Goal: Transaction & Acquisition: Register for event/course

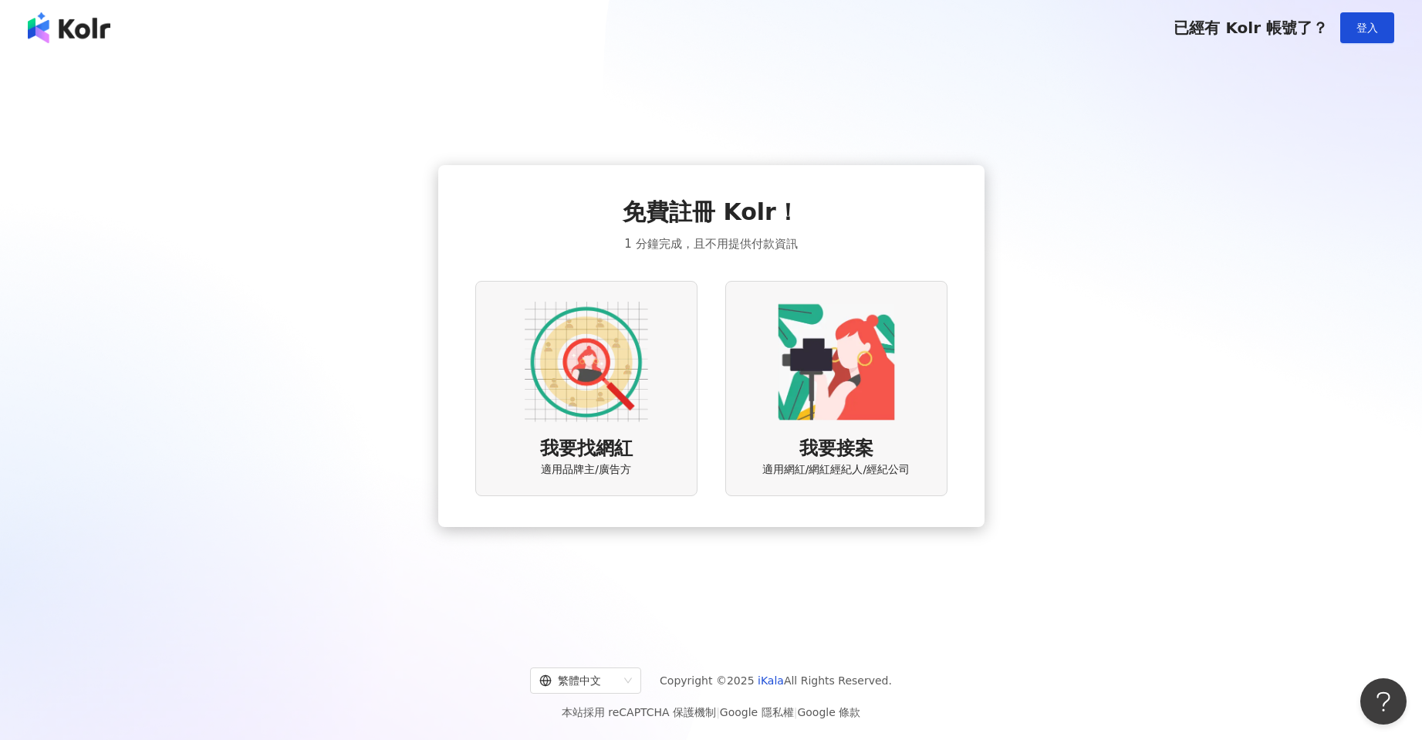
click at [671, 337] on div "我要找網紅 適用品牌主/廣告方" at bounding box center [586, 388] width 222 height 215
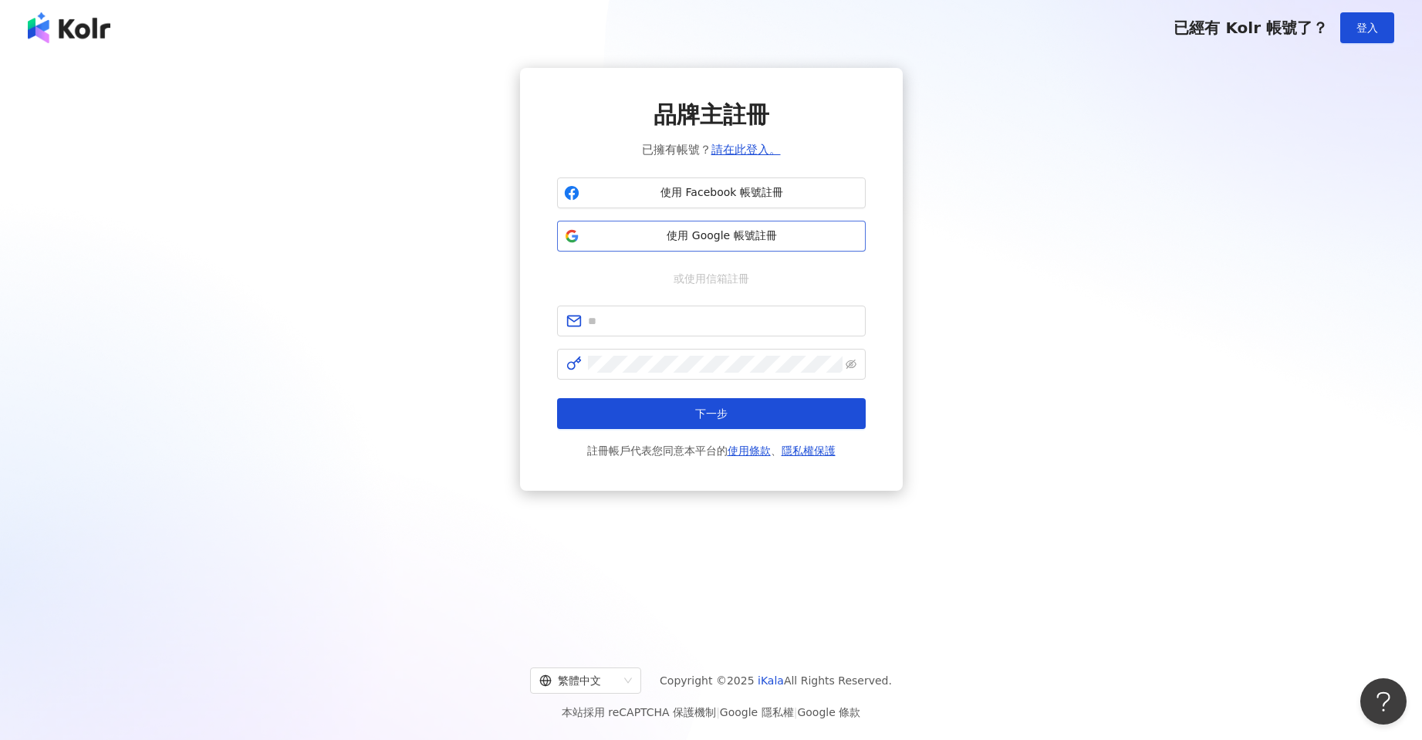
click at [773, 225] on button "使用 Google 帳號註冊" at bounding box center [711, 236] width 309 height 31
click at [1369, 34] on span "登入" at bounding box center [1368, 28] width 22 height 12
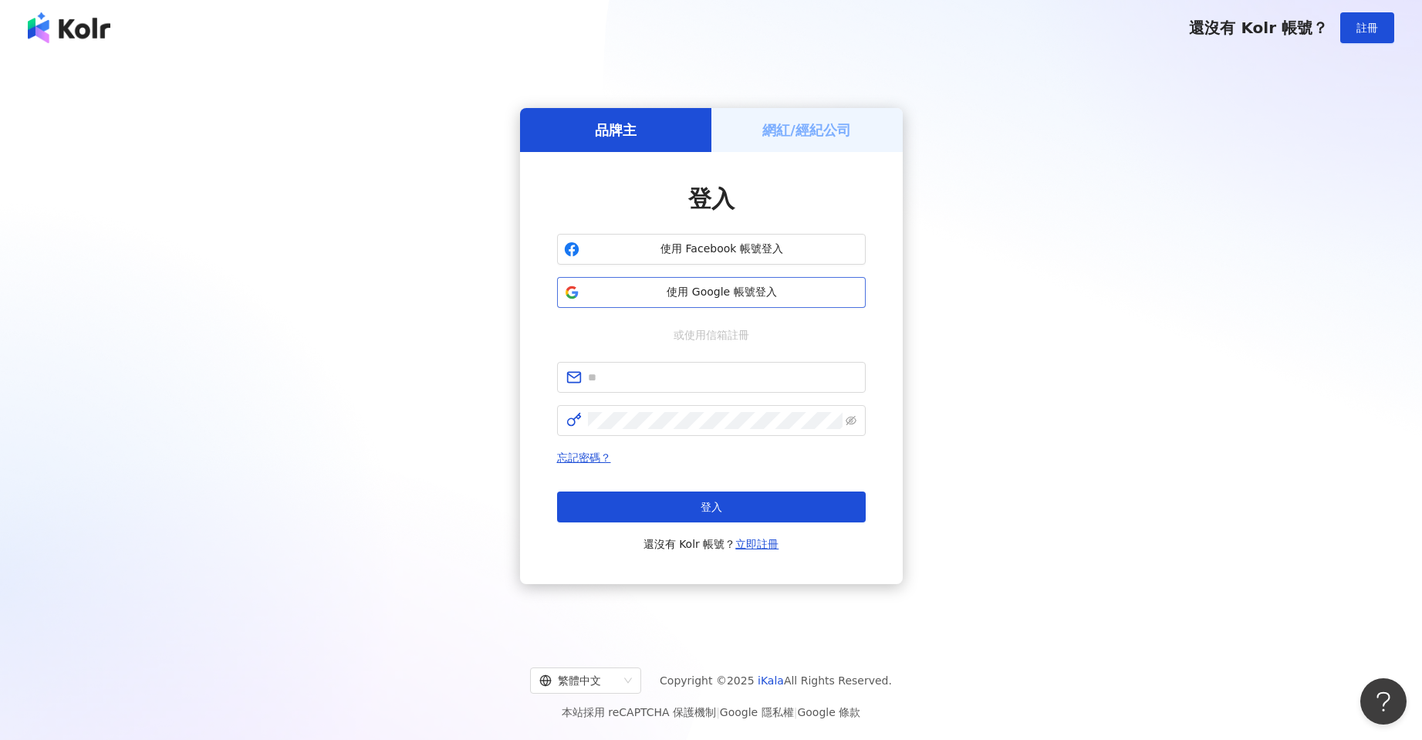
click at [704, 293] on span "使用 Google 帳號登入" at bounding box center [722, 292] width 273 height 15
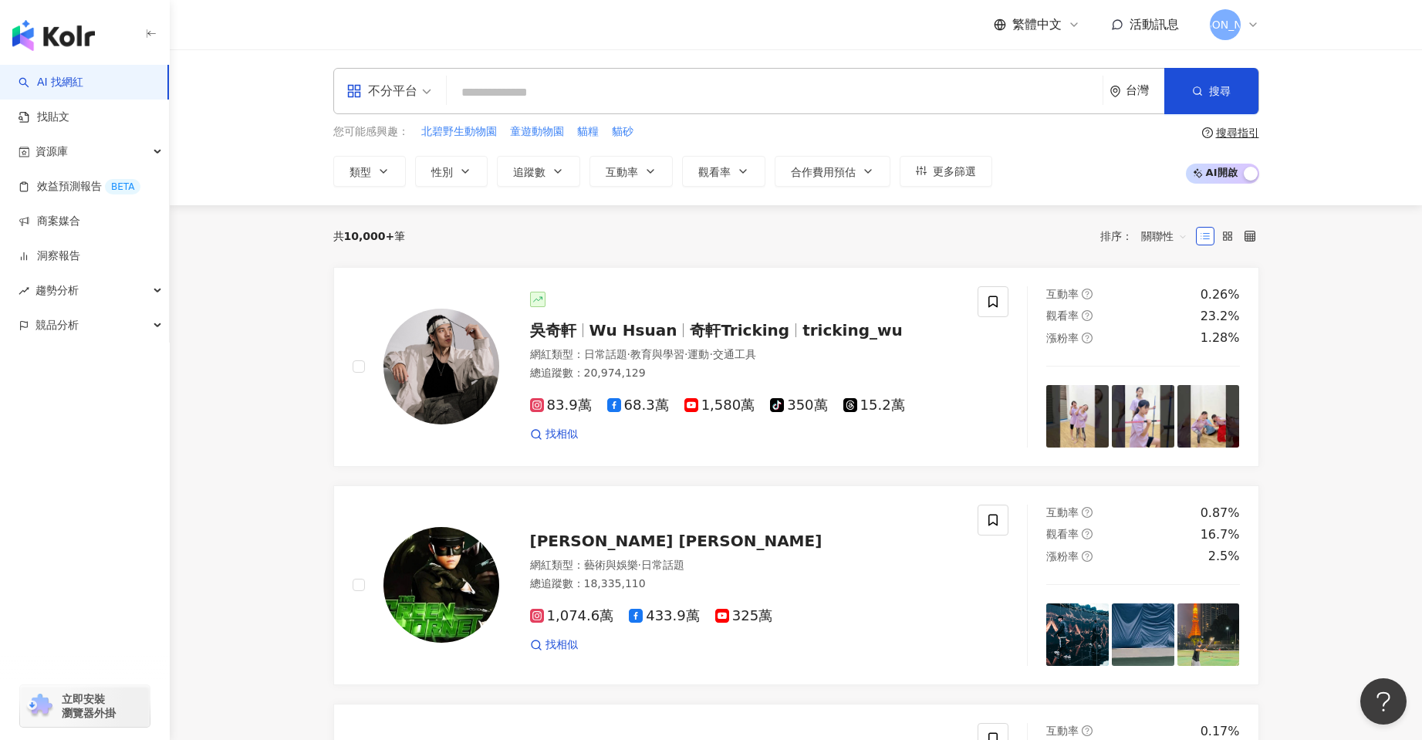
click at [57, 38] on img "button" at bounding box center [53, 35] width 83 height 31
click at [83, 82] on link "AI 找網紅" at bounding box center [51, 82] width 65 height 15
click at [77, 41] on img "button" at bounding box center [53, 35] width 83 height 31
click at [63, 39] on img "button" at bounding box center [53, 35] width 83 height 31
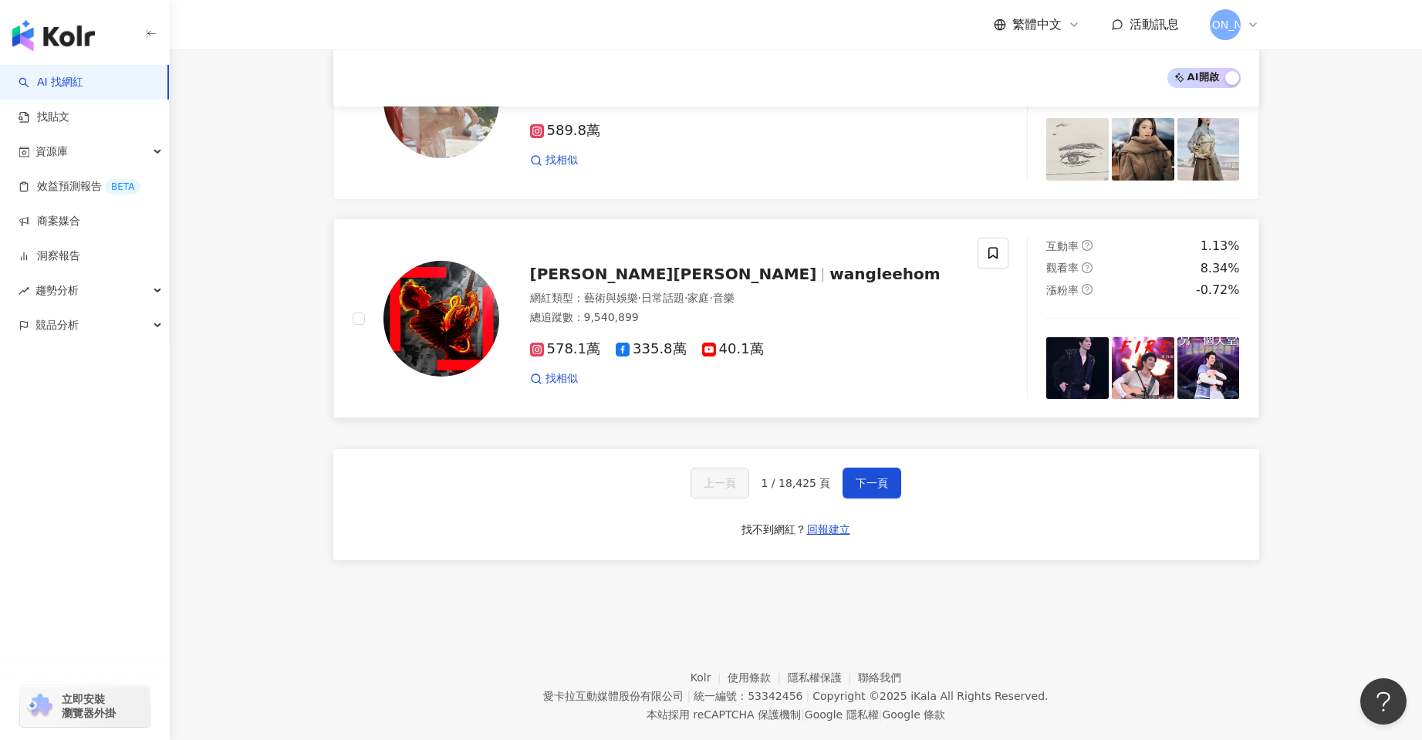
scroll to position [2477, 0]
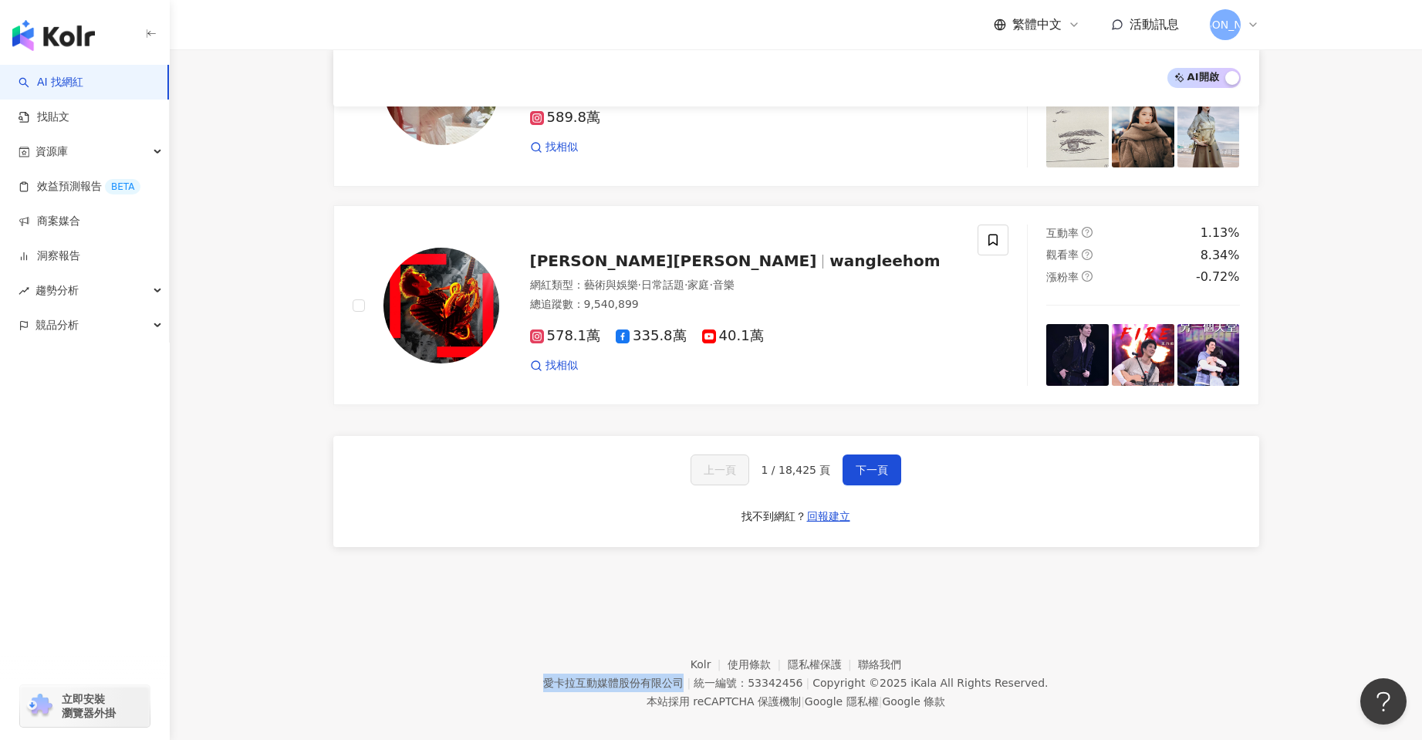
drag, startPoint x: 548, startPoint y: 665, endPoint x: 694, endPoint y: 673, distance: 146.1
click at [694, 673] on footer "Kolr 使用條款 隱私權保護 聯絡我們 愛[PERSON_NAME]互動媒體股份有限公司 | 統一編號：53342456 | Copyright © 202…" at bounding box center [796, 671] width 1253 height 171
